Goal: Task Accomplishment & Management: Manage account settings

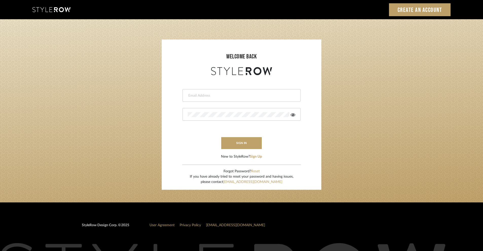
click at [205, 99] on div at bounding box center [241, 95] width 118 height 13
type input "[PERSON_NAME][EMAIL_ADDRESS][DOMAIN_NAME]"
click at [205, 116] on div at bounding box center [241, 114] width 118 height 13
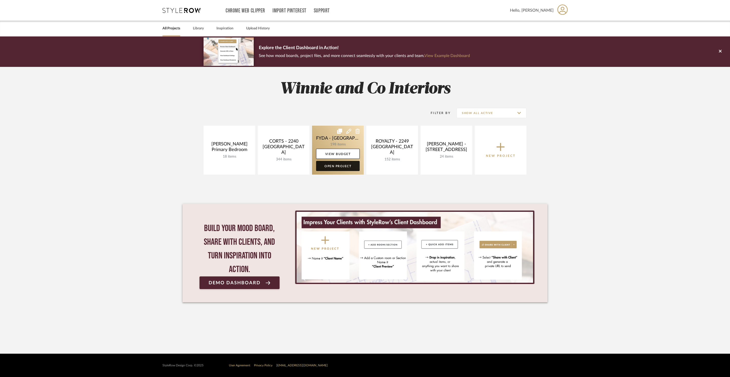
click at [345, 168] on link "Open Project" at bounding box center [338, 166] width 44 height 10
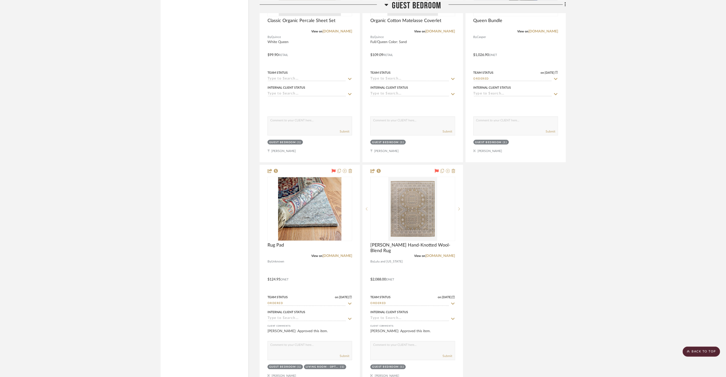
scroll to position [2237, 0]
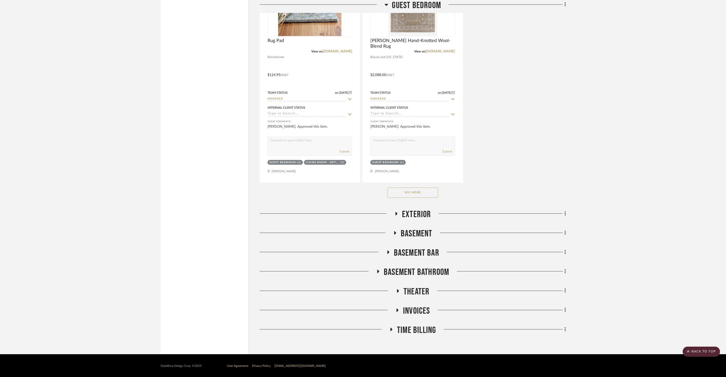
click at [420, 332] on span "Time Billing" at bounding box center [416, 330] width 39 height 11
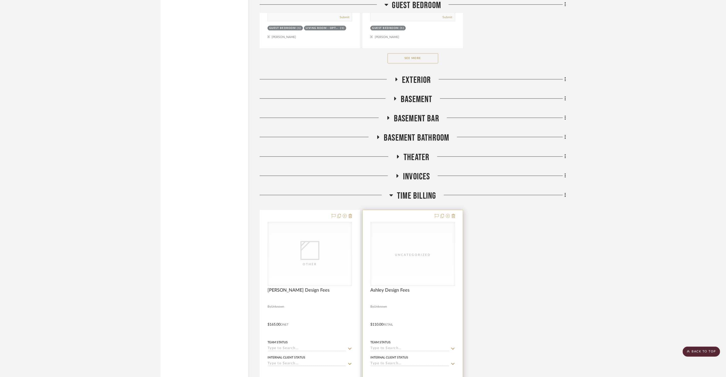
scroll to position [2459, 0]
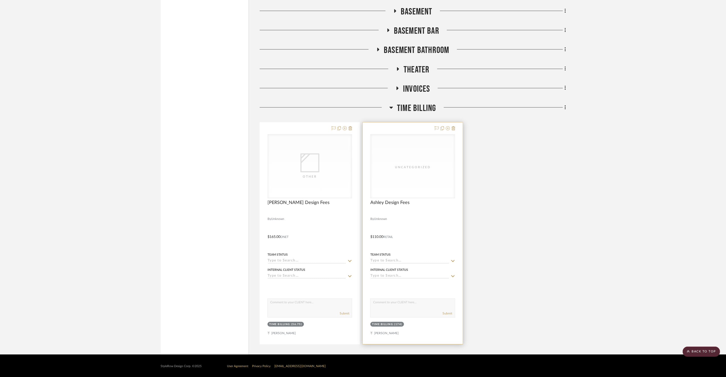
click at [413, 169] on div "Uncategorized" at bounding box center [412, 167] width 51 height 5
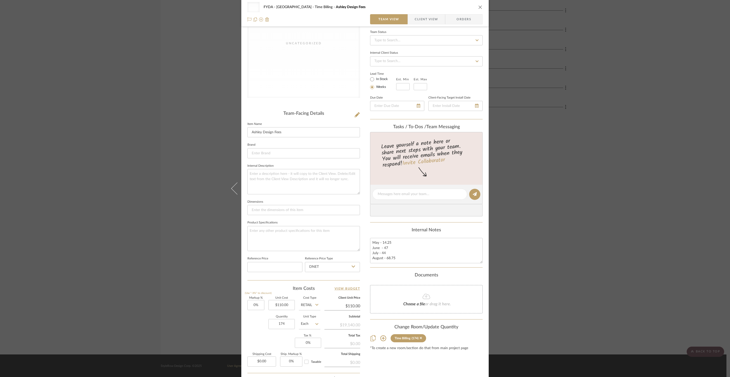
scroll to position [95, 0]
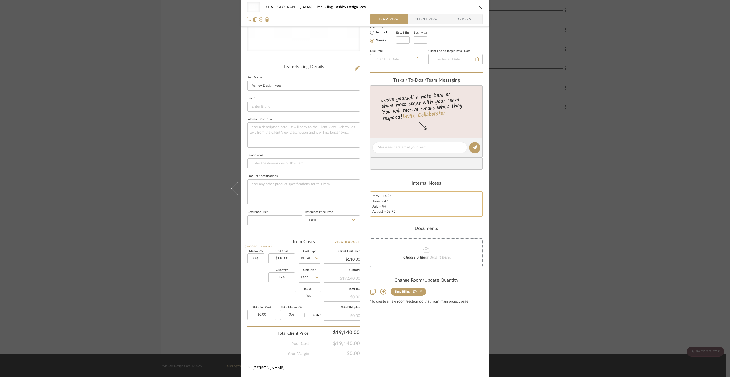
click at [404, 215] on textarea "May - 14.25 June - 47 July - 44 August - 68.75" at bounding box center [426, 203] width 113 height 25
type textarea "May - 14.25 June - 47 July - 44 August - 68.75 Sept - 35.75"
click at [398, 349] on div "Content here copies to Client View - confirm visibility there. Show in Client D…" at bounding box center [426, 149] width 113 height 416
click at [286, 278] on input "174" at bounding box center [281, 277] width 26 height 10
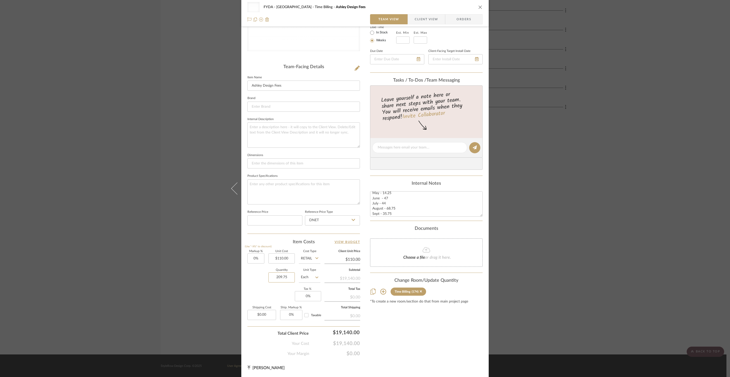
type input "209.75"
click at [396, 344] on div "Content here copies to Client View - confirm visibility there. Show in Client D…" at bounding box center [426, 149] width 113 height 416
click at [478, 8] on icon "close" at bounding box center [480, 7] width 4 height 4
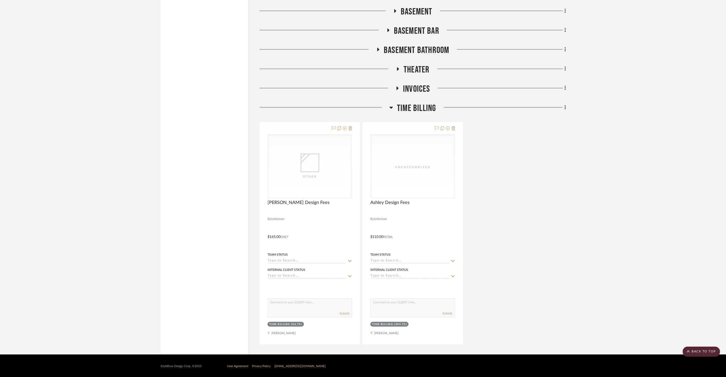
scroll to position [2451, 0]
